Goal: Register for event/course: Sign up to attend an event or enroll in a course

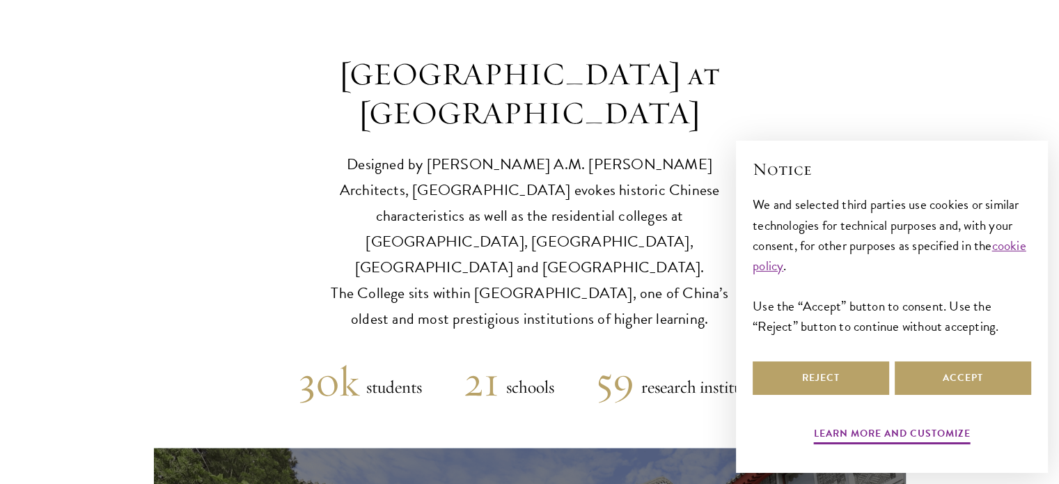
scroll to position [3411, 0]
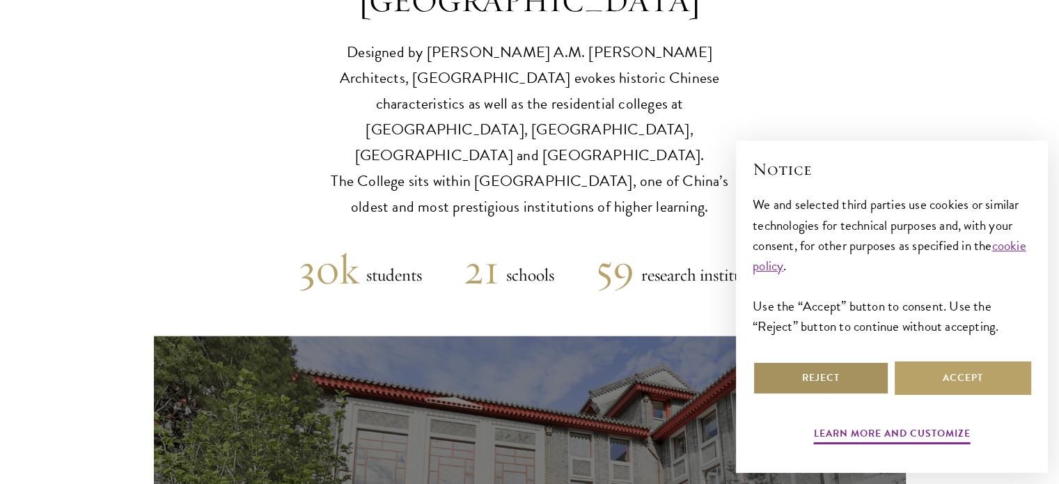
click at [839, 377] on button "Reject" at bounding box center [821, 377] width 136 height 33
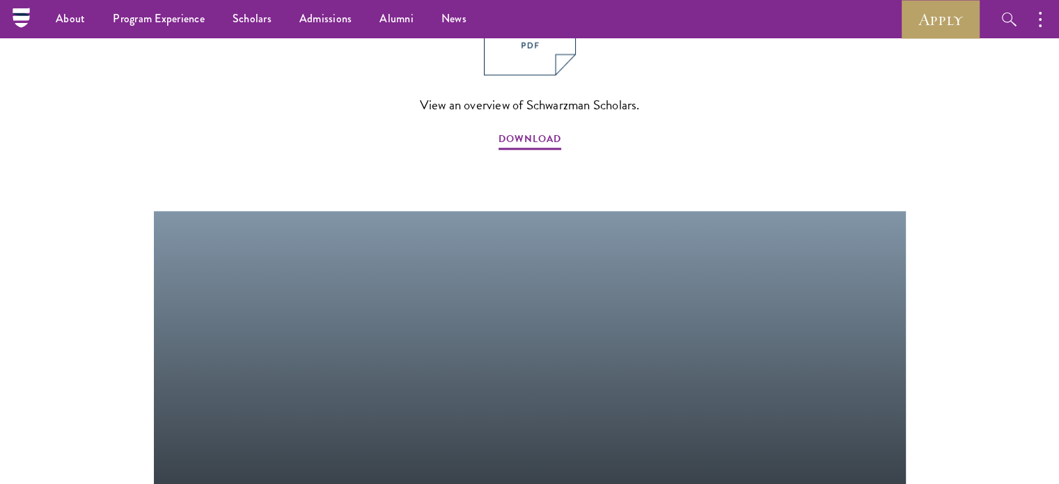
scroll to position [1392, 0]
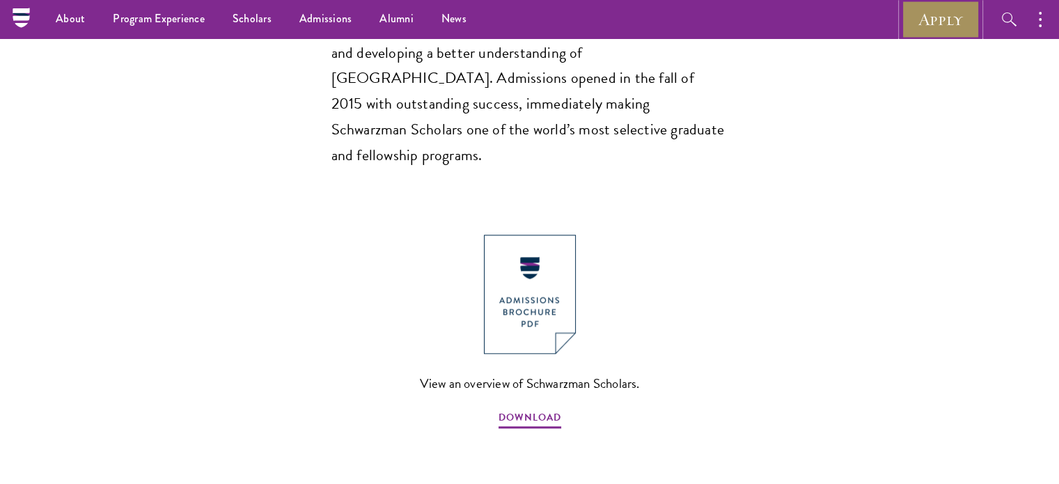
click at [938, 22] on link "Apply" at bounding box center [941, 19] width 78 height 38
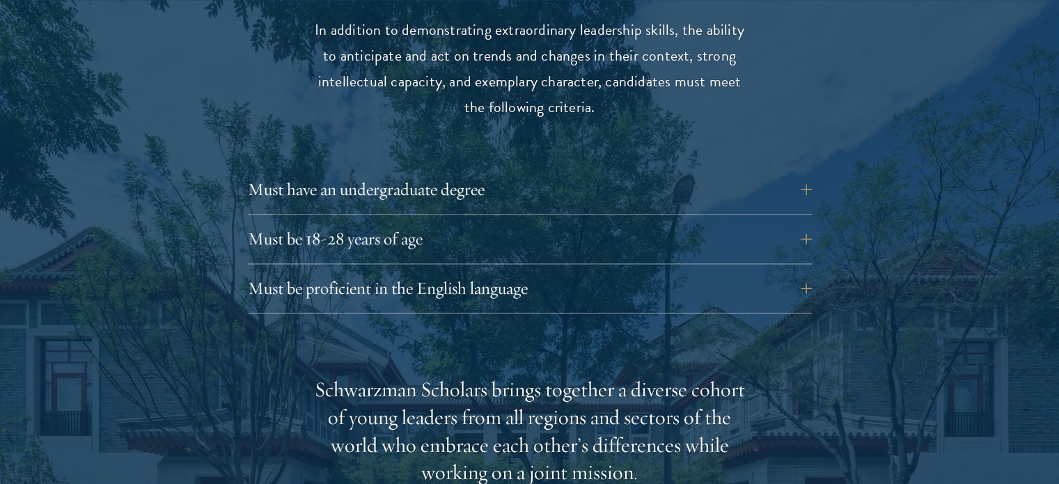
scroll to position [1949, 0]
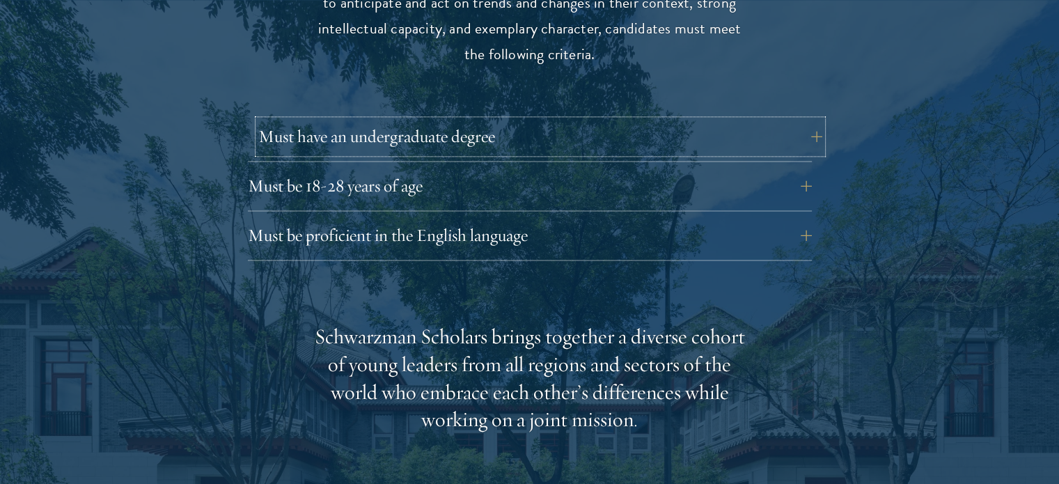
click at [806, 120] on button "Must have an undergraduate degree" at bounding box center [540, 136] width 564 height 33
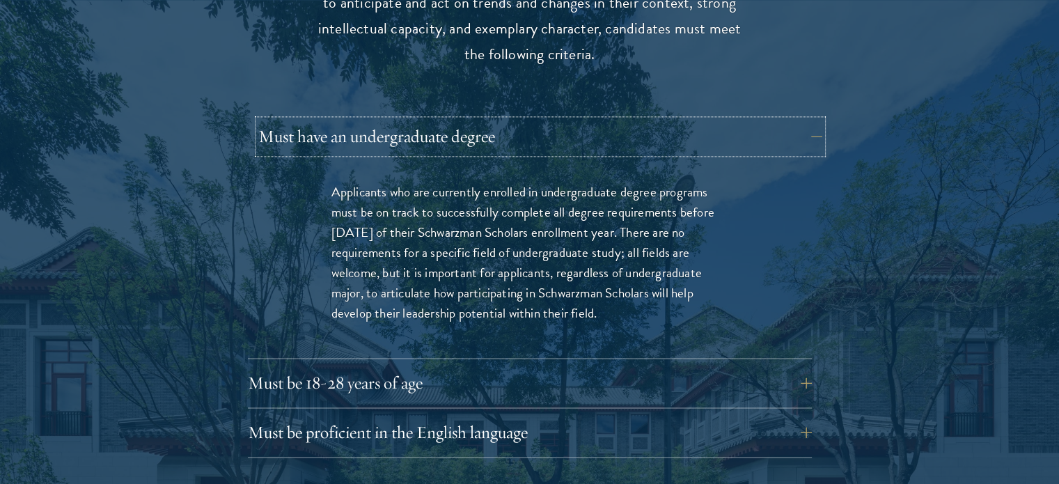
click at [806, 120] on button "Must have an undergraduate degree" at bounding box center [540, 136] width 564 height 33
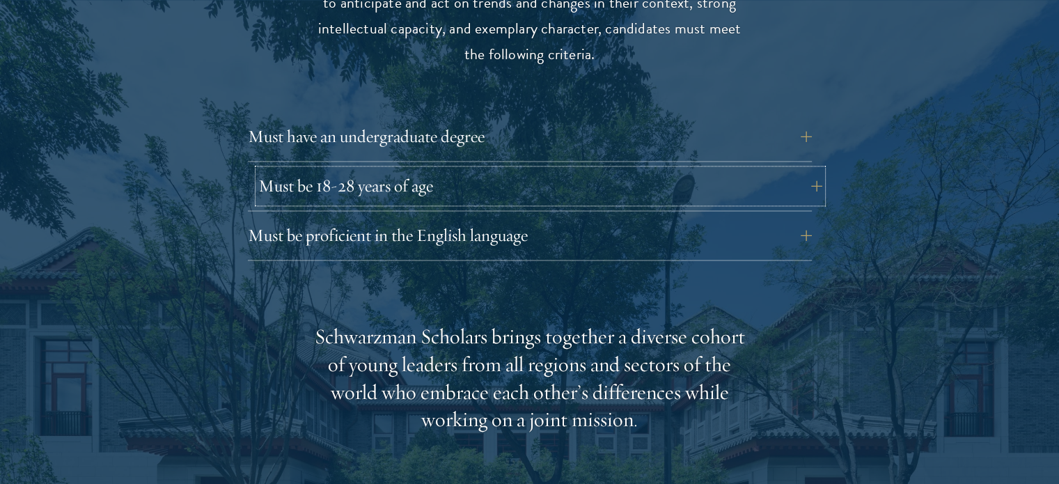
click at [802, 169] on button "Must be 18-28 years of age" at bounding box center [540, 185] width 564 height 33
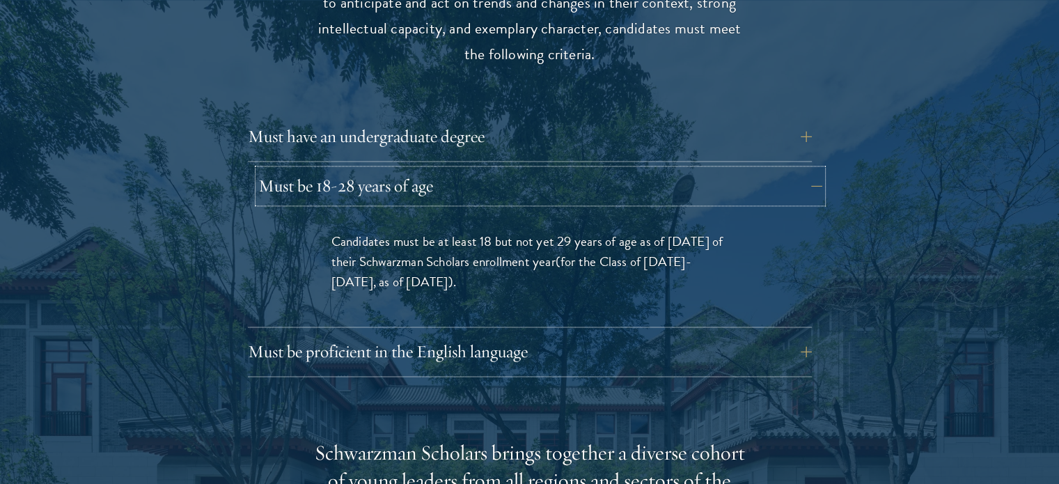
click at [802, 169] on button "Must be 18-28 years of age" at bounding box center [540, 185] width 564 height 33
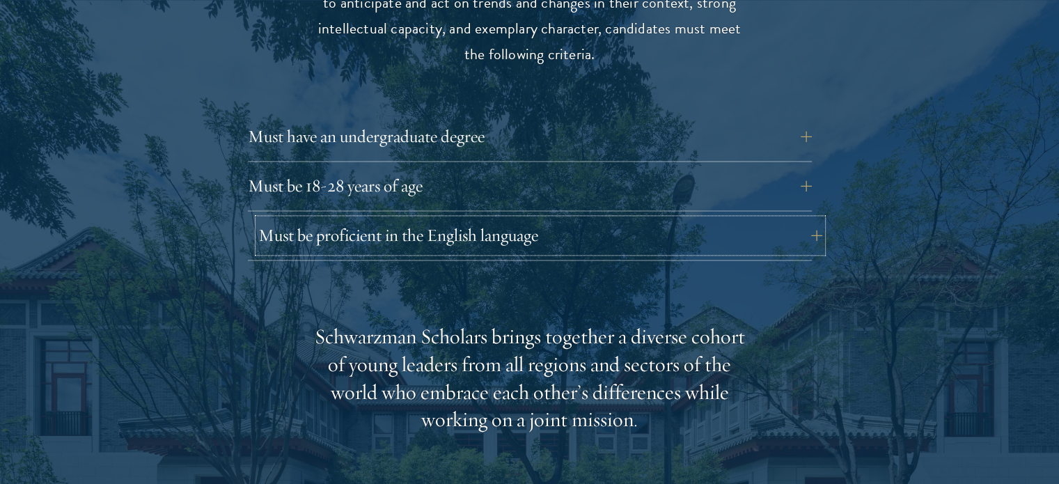
click at [792, 219] on button "Must be proficient in the English language" at bounding box center [540, 235] width 564 height 33
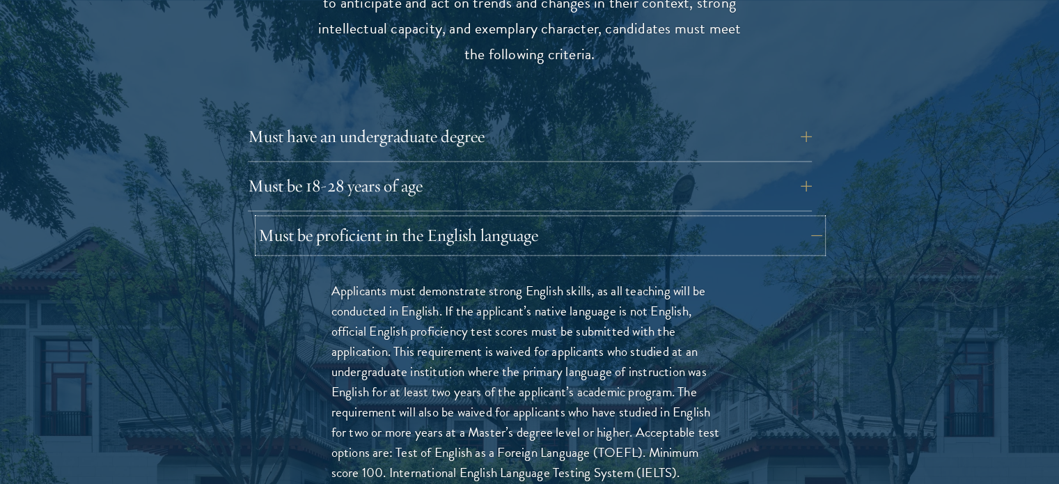
click at [792, 219] on button "Must be proficient in the English language" at bounding box center [540, 235] width 564 height 33
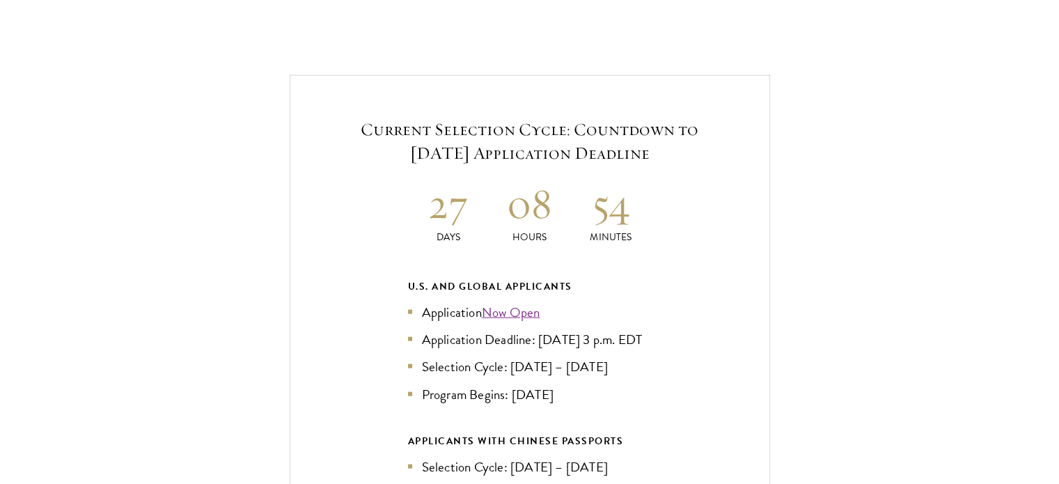
scroll to position [2994, 0]
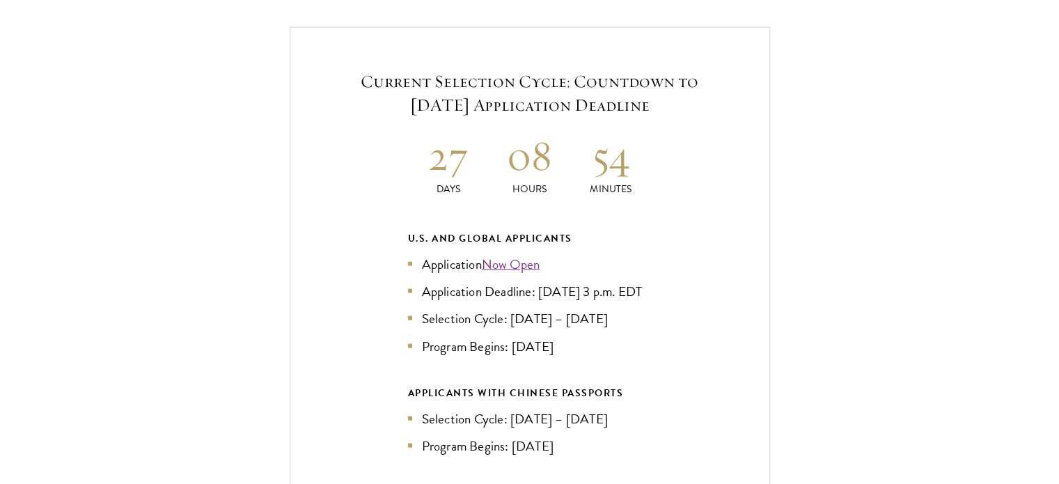
click at [543, 281] on li "Application Deadline: Sept 10, 2025 at 3 p.m. EDT" at bounding box center [530, 291] width 244 height 20
drag, startPoint x: 540, startPoint y: 266, endPoint x: 579, endPoint y: 260, distance: 40.1
click at [579, 281] on li "Application Deadline: Sept 10, 2025 at 3 p.m. EDT" at bounding box center [530, 291] width 244 height 20
copy li "Sept 10"
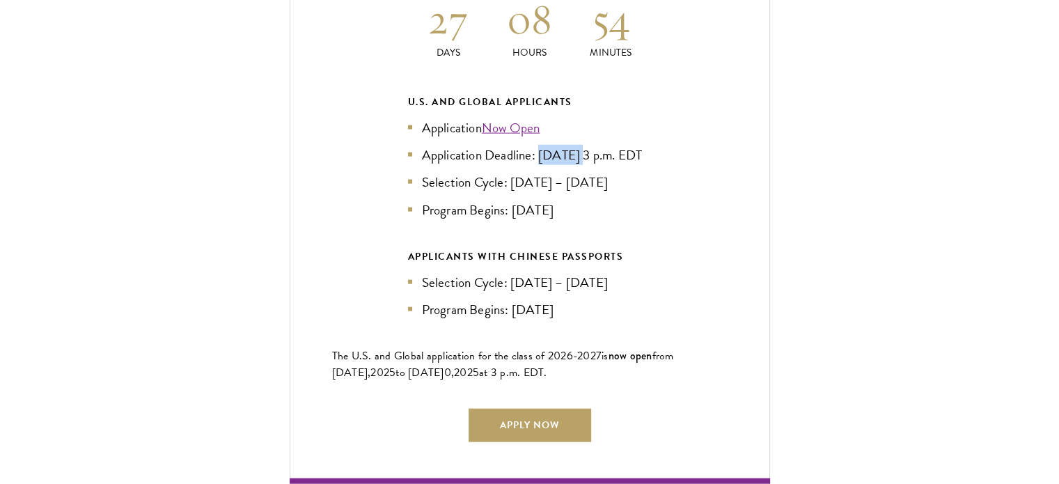
scroll to position [3133, 0]
